Goal: Transaction & Acquisition: Purchase product/service

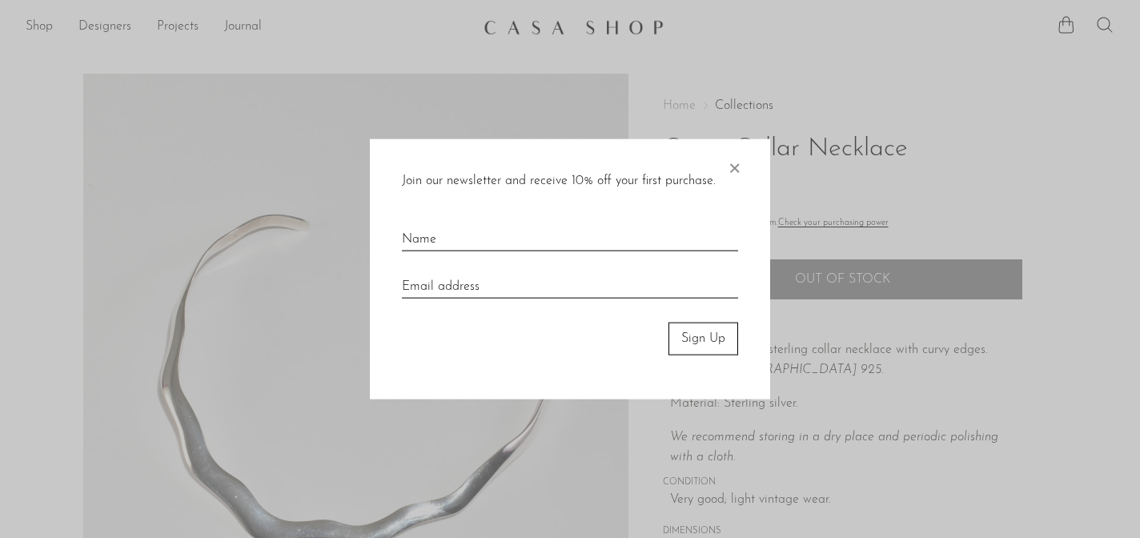
drag, startPoint x: 733, startPoint y: 168, endPoint x: 1103, endPoint y: 94, distance: 377.9
click at [733, 168] on span "×" at bounding box center [734, 164] width 16 height 51
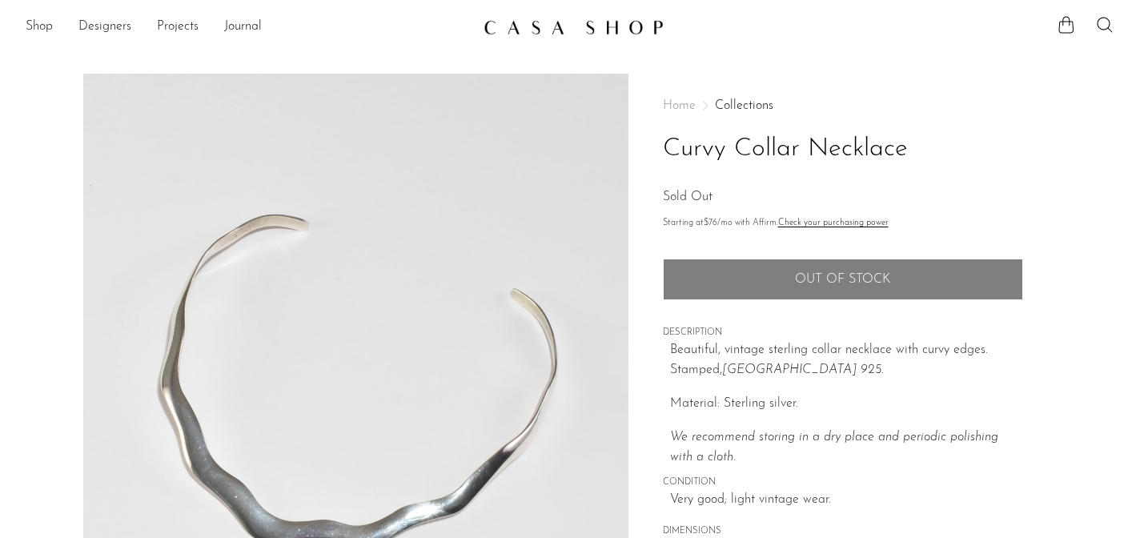
click at [538, 34] on img at bounding box center [574, 27] width 180 height 16
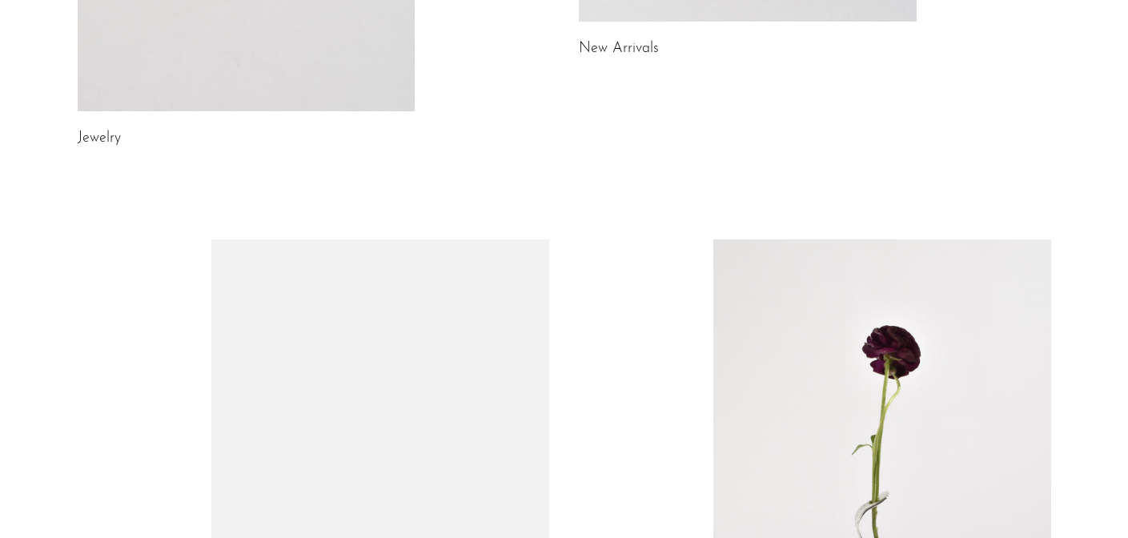
scroll to position [250, 0]
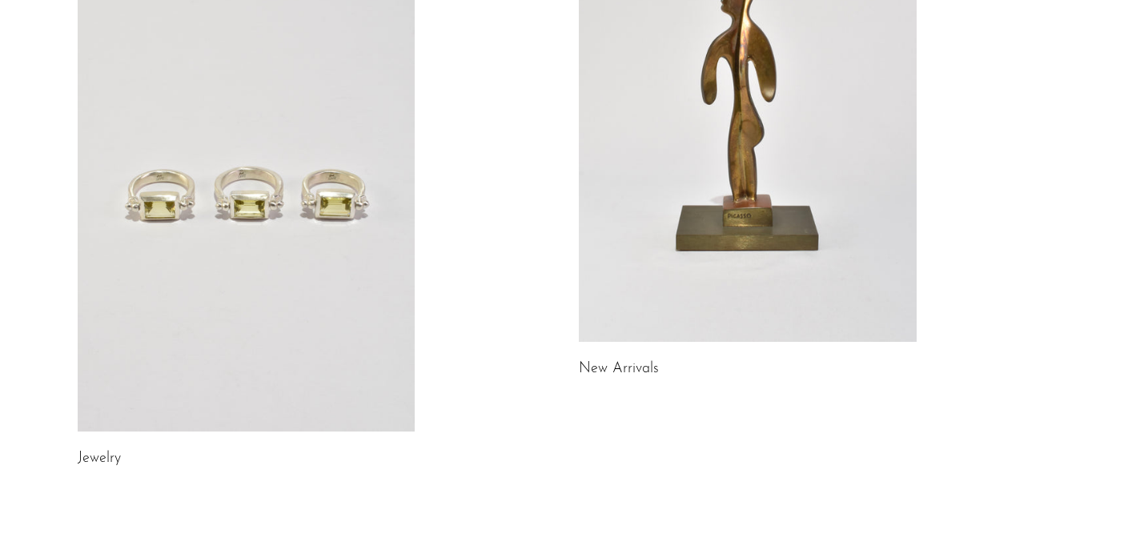
click at [205, 184] on link at bounding box center [247, 194] width 338 height 473
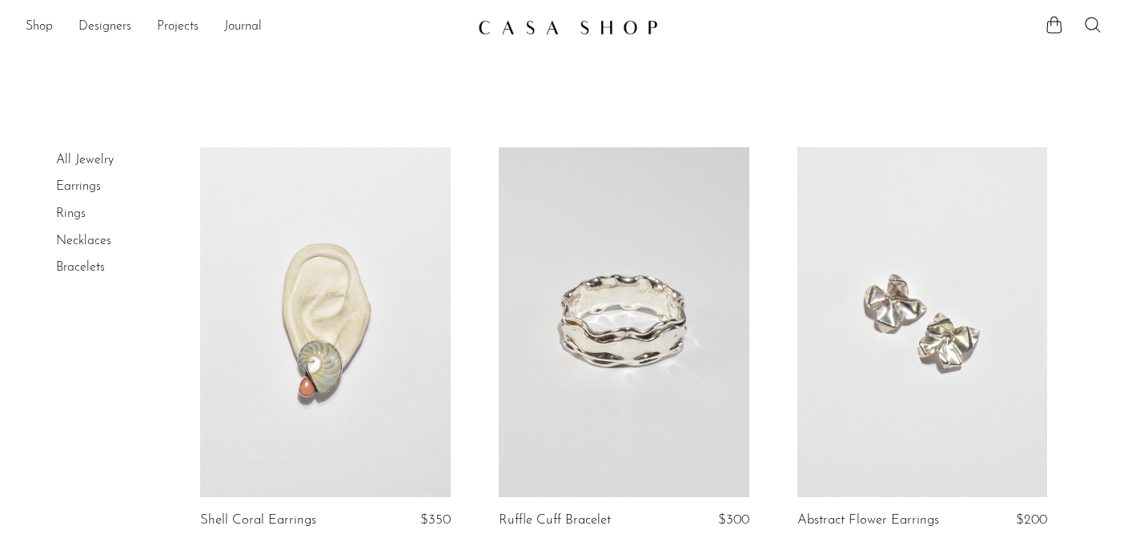
click at [89, 242] on link "Necklaces" at bounding box center [83, 241] width 55 height 13
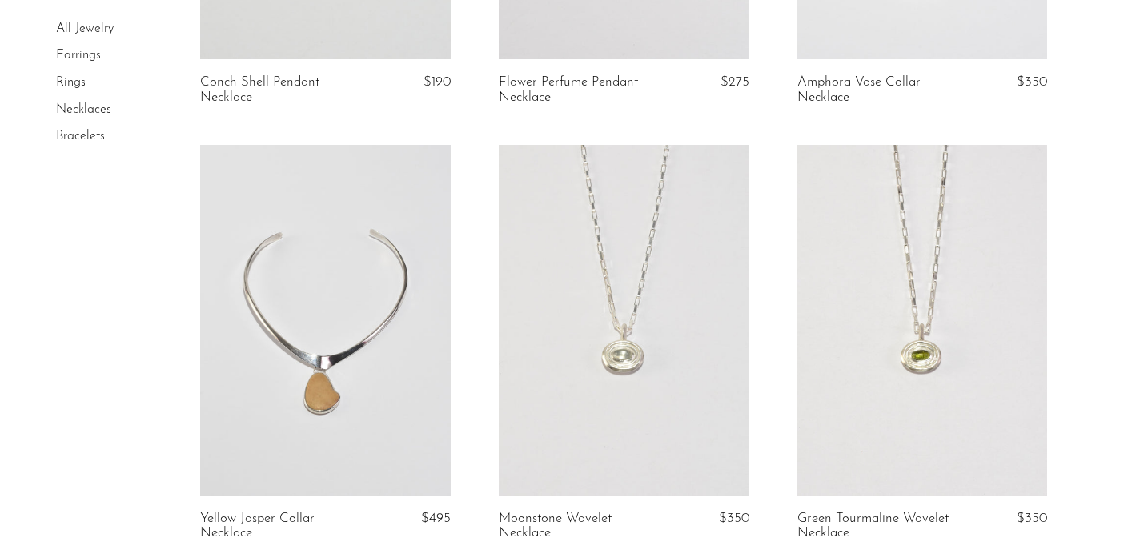
scroll to position [2773, 0]
